Goal: Check status

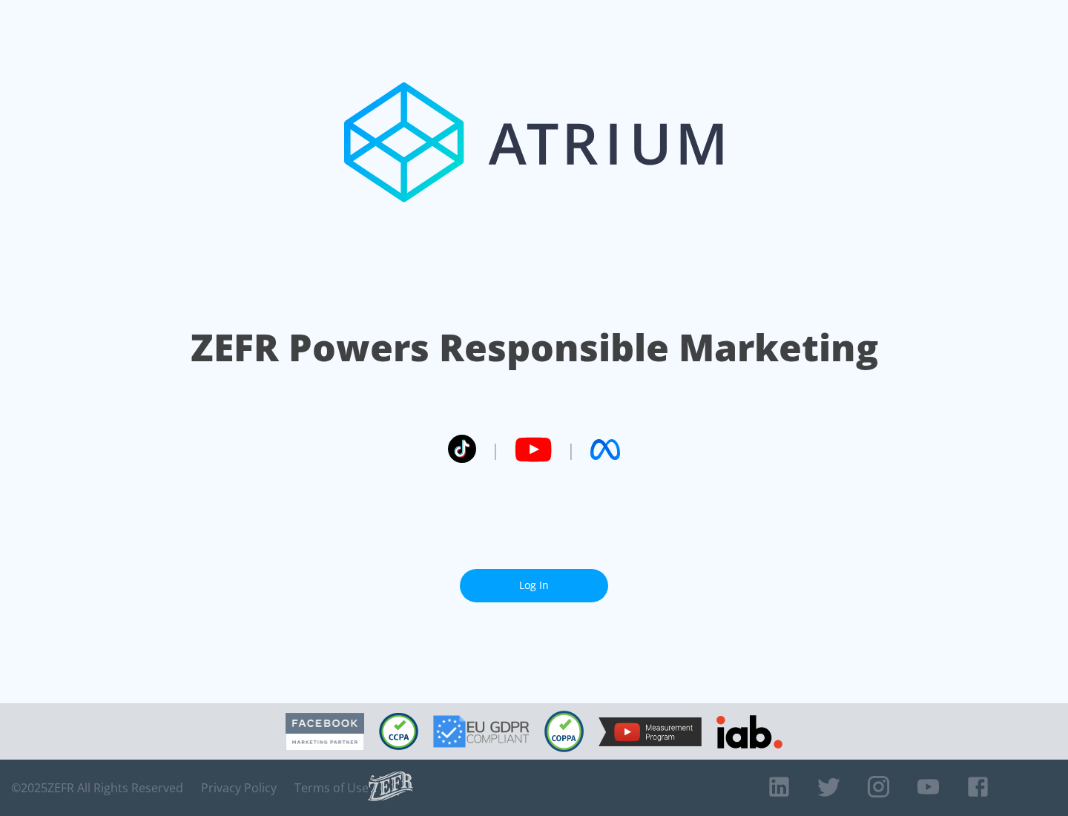
click at [534, 585] on link "Log In" at bounding box center [534, 585] width 148 height 33
